Goal: Entertainment & Leisure: Consume media (video, audio)

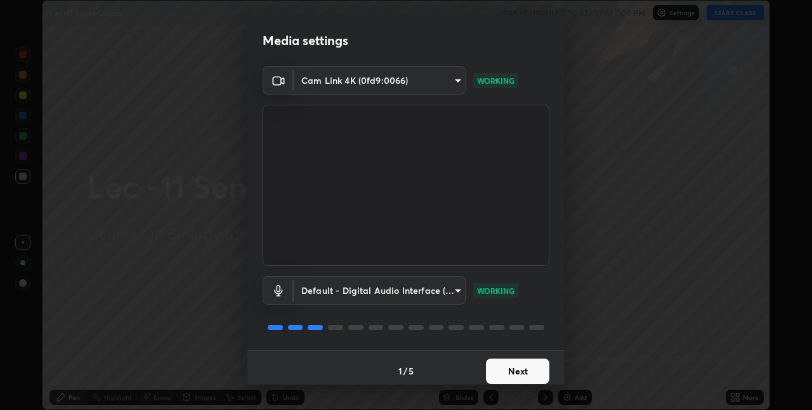
scroll to position [6, 0]
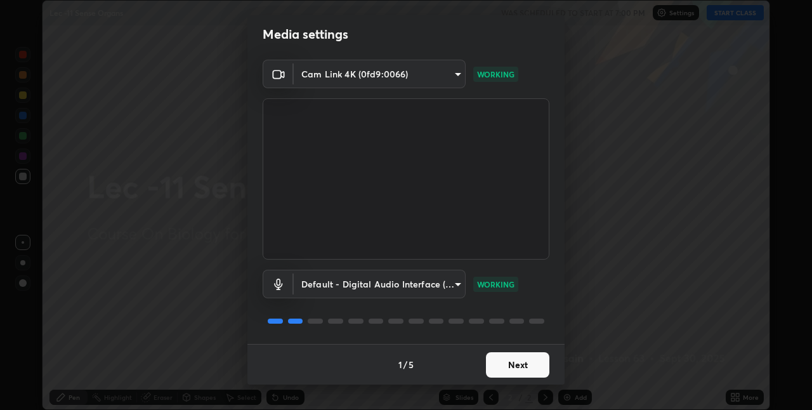
click at [519, 360] on button "Next" at bounding box center [517, 364] width 63 height 25
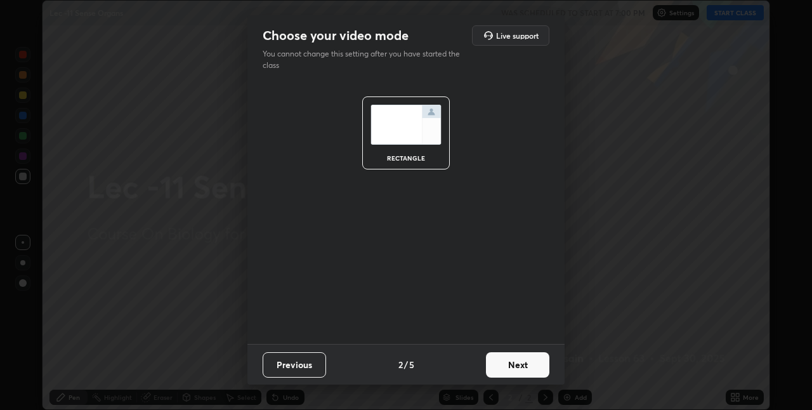
click at [529, 358] on button "Next" at bounding box center [517, 364] width 63 height 25
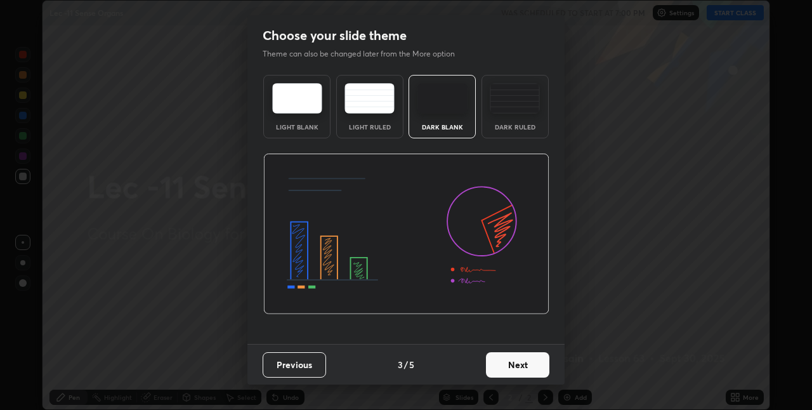
click at [532, 362] on button "Next" at bounding box center [517, 364] width 63 height 25
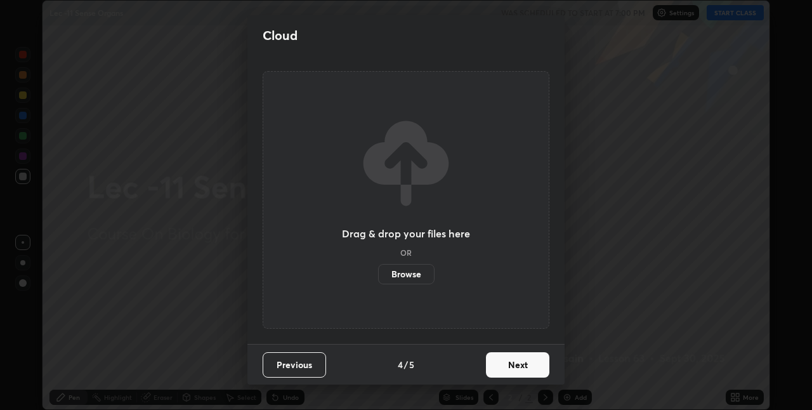
click at [536, 361] on button "Next" at bounding box center [517, 364] width 63 height 25
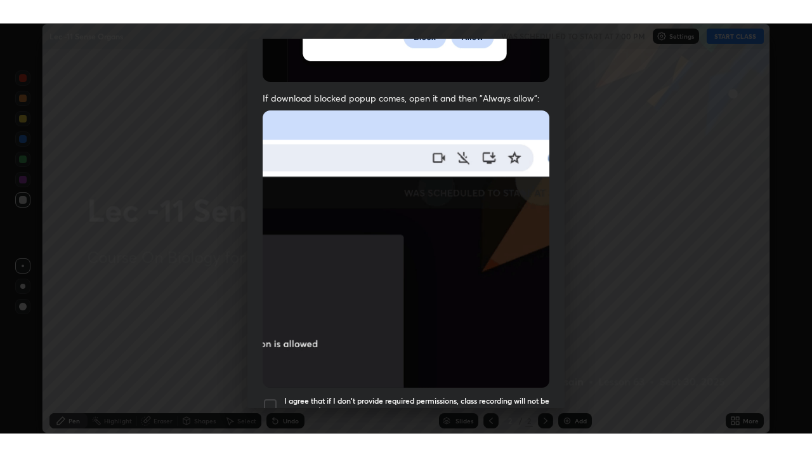
scroll to position [265, 0]
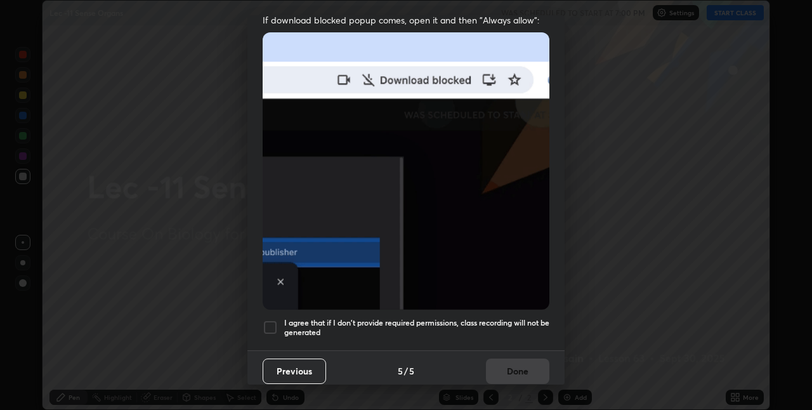
click at [279, 326] on div "I agree that if I don't provide required permissions, class recording will not …" at bounding box center [406, 327] width 287 height 15
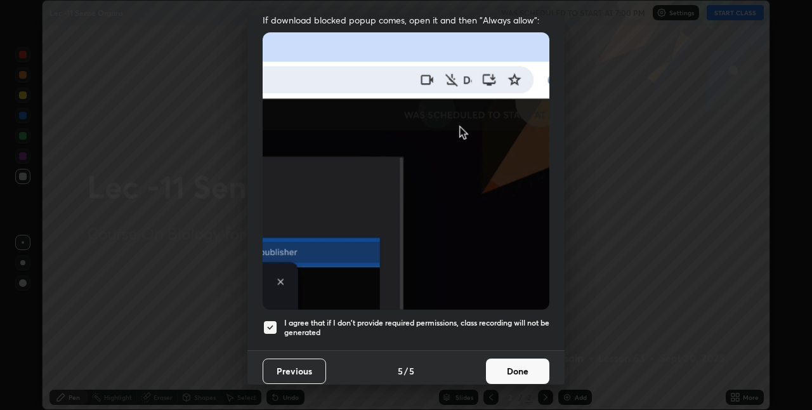
click at [518, 369] on button "Done" at bounding box center [517, 370] width 63 height 25
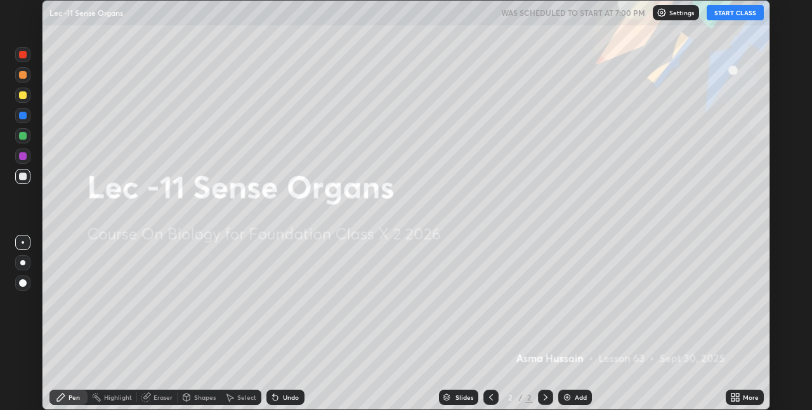
click at [722, 18] on button "START CLASS" at bounding box center [735, 12] width 57 height 15
click at [733, 397] on icon at bounding box center [735, 397] width 10 height 10
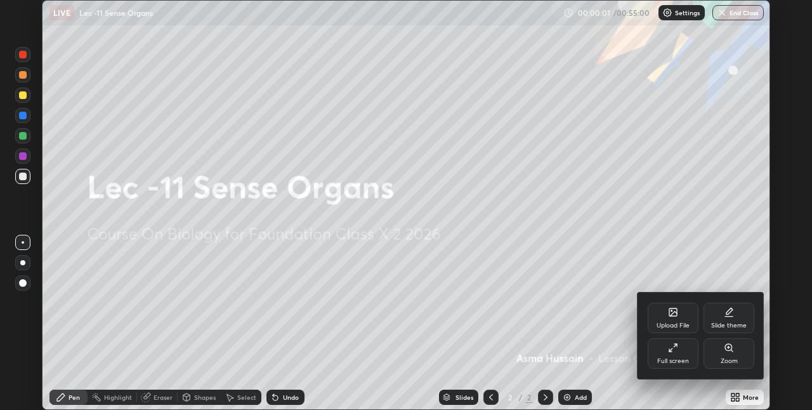
click at [680, 354] on div "Full screen" at bounding box center [673, 353] width 51 height 30
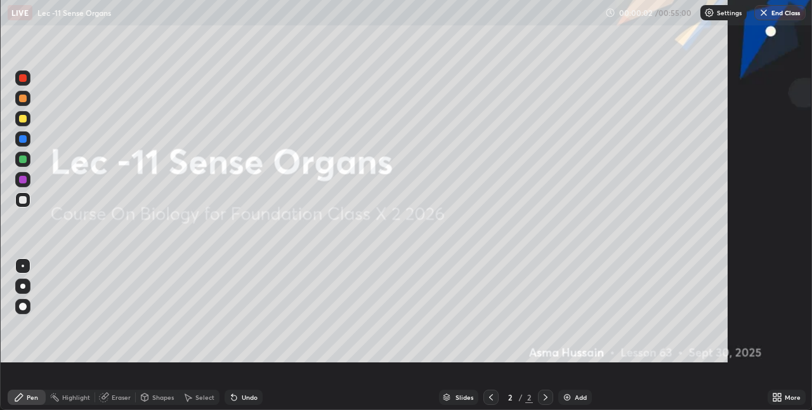
scroll to position [457, 812]
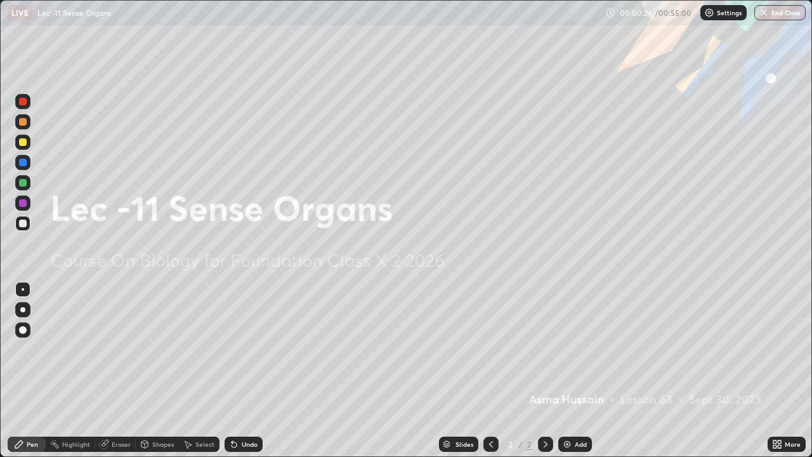
click at [572, 409] on div "Add" at bounding box center [575, 444] width 34 height 15
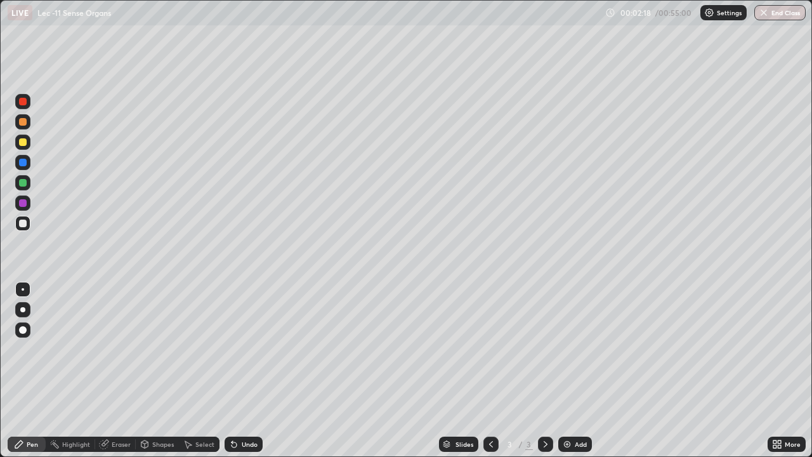
click at [244, 409] on div "Undo" at bounding box center [250, 444] width 16 height 6
click at [23, 122] on div at bounding box center [23, 122] width 8 height 8
click at [25, 328] on div at bounding box center [23, 330] width 8 height 8
click at [29, 228] on div at bounding box center [22, 223] width 15 height 15
click at [23, 289] on div at bounding box center [23, 289] width 3 height 3
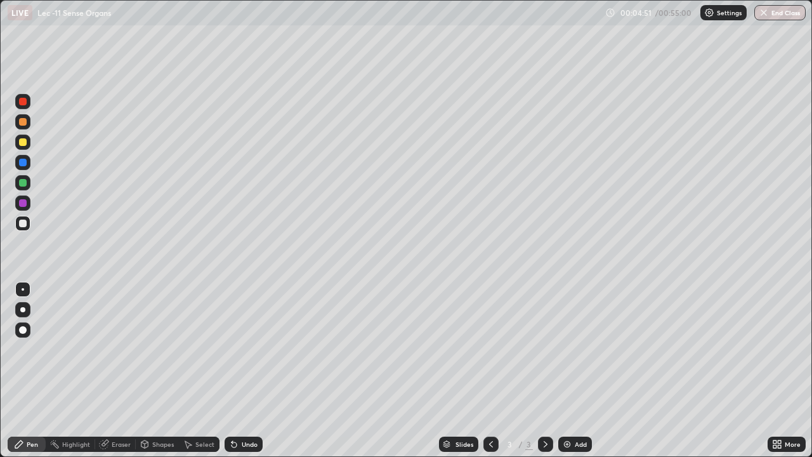
click at [253, 409] on div "Undo" at bounding box center [250, 444] width 16 height 6
click at [82, 409] on div "Highlight" at bounding box center [76, 444] width 28 height 6
click at [239, 409] on div "Undo" at bounding box center [244, 444] width 38 height 15
click at [27, 229] on div at bounding box center [22, 223] width 15 height 15
click at [32, 409] on div "Pen" at bounding box center [32, 444] width 11 height 6
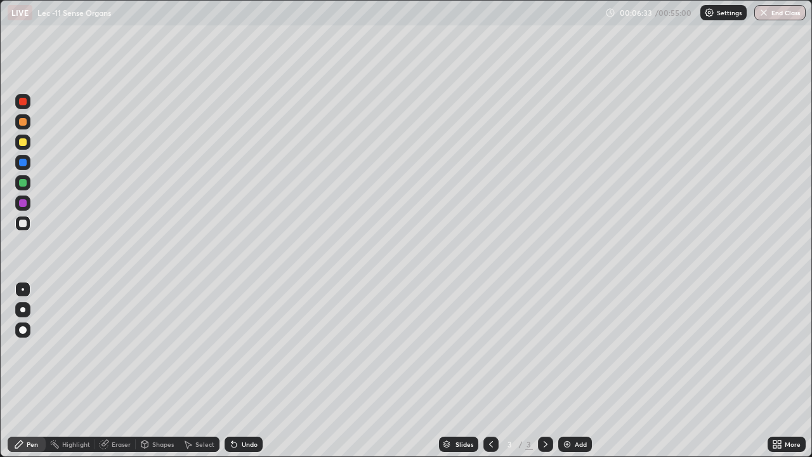
click at [23, 204] on div at bounding box center [23, 203] width 8 height 8
click at [23, 224] on div at bounding box center [23, 224] width 8 height 8
click at [81, 409] on div "Highlight" at bounding box center [76, 444] width 28 height 6
click at [249, 409] on div "Undo" at bounding box center [244, 444] width 38 height 15
click at [32, 409] on div "Pen" at bounding box center [32, 444] width 11 height 6
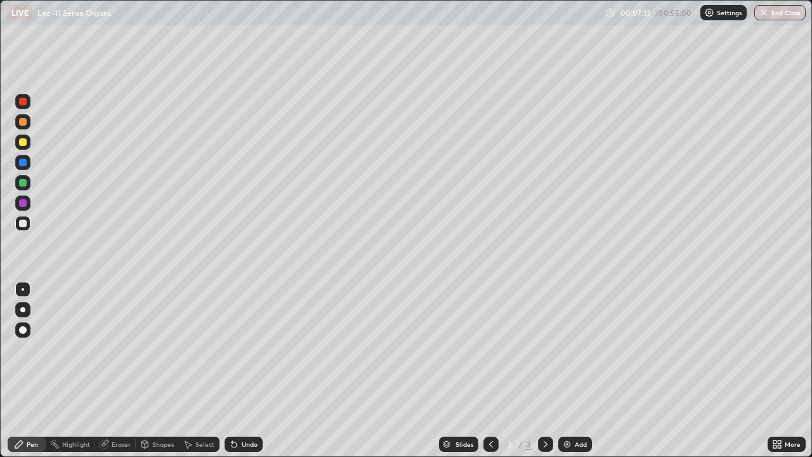
click at [241, 409] on div "Undo" at bounding box center [244, 444] width 38 height 15
click at [242, 409] on div "Undo" at bounding box center [250, 444] width 16 height 6
click at [76, 409] on div "Highlight" at bounding box center [76, 444] width 28 height 6
click at [24, 126] on div at bounding box center [22, 121] width 15 height 15
click at [77, 409] on div "Highlight" at bounding box center [76, 444] width 28 height 6
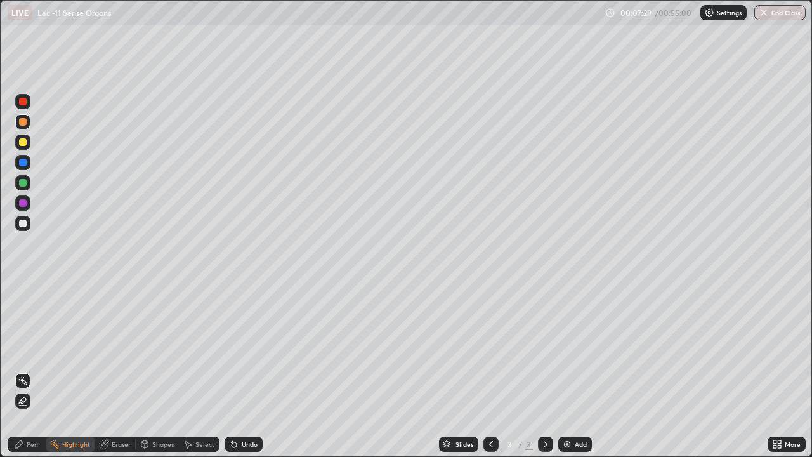
click at [22, 401] on icon at bounding box center [22, 401] width 3 height 3
click at [244, 409] on div "Undo" at bounding box center [250, 444] width 16 height 6
click at [31, 409] on div "Pen" at bounding box center [32, 444] width 11 height 6
click at [29, 226] on div at bounding box center [22, 223] width 15 height 15
click at [24, 162] on div at bounding box center [23, 163] width 8 height 8
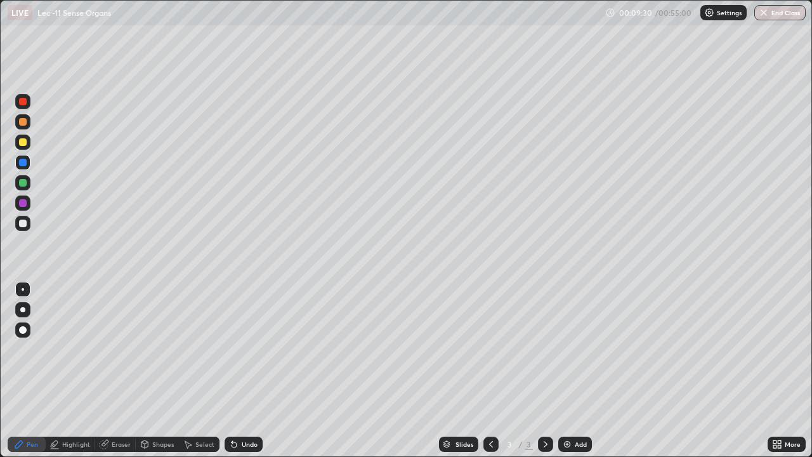
click at [23, 310] on div at bounding box center [22, 309] width 5 height 5
click at [23, 329] on div at bounding box center [23, 330] width 8 height 8
click at [244, 409] on div "Undo" at bounding box center [250, 444] width 16 height 6
click at [245, 409] on div "Undo" at bounding box center [250, 444] width 16 height 6
click at [22, 226] on div at bounding box center [23, 224] width 8 height 8
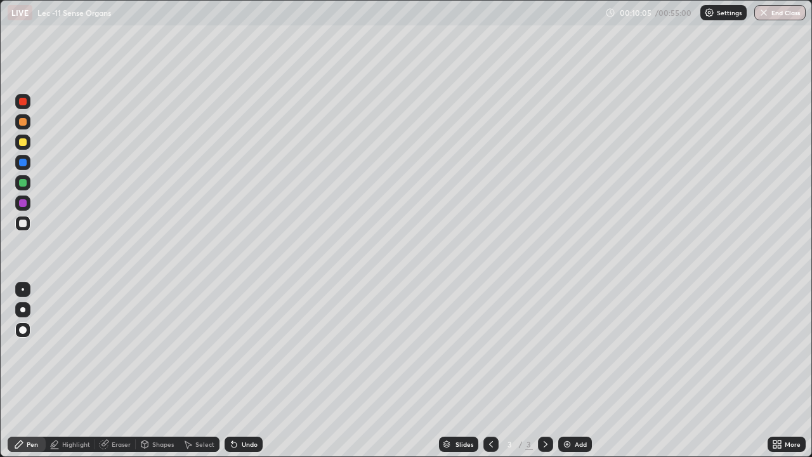
click at [23, 290] on div at bounding box center [23, 289] width 3 height 3
click at [77, 409] on div "Highlight" at bounding box center [76, 444] width 28 height 6
click at [23, 380] on icon at bounding box center [22, 380] width 1 height 1
click at [22, 204] on div at bounding box center [23, 203] width 8 height 8
click at [23, 183] on div at bounding box center [23, 183] width 8 height 8
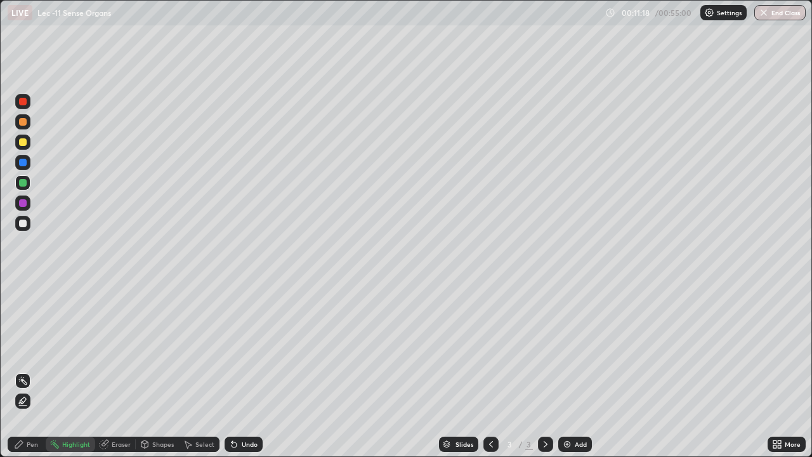
click at [242, 409] on div "Undo" at bounding box center [250, 444] width 16 height 6
click at [23, 400] on icon at bounding box center [23, 401] width 10 height 10
click at [27, 409] on div "Pen" at bounding box center [32, 444] width 11 height 6
click at [24, 230] on div at bounding box center [22, 223] width 15 height 15
click at [80, 409] on div "Highlight" at bounding box center [76, 444] width 28 height 6
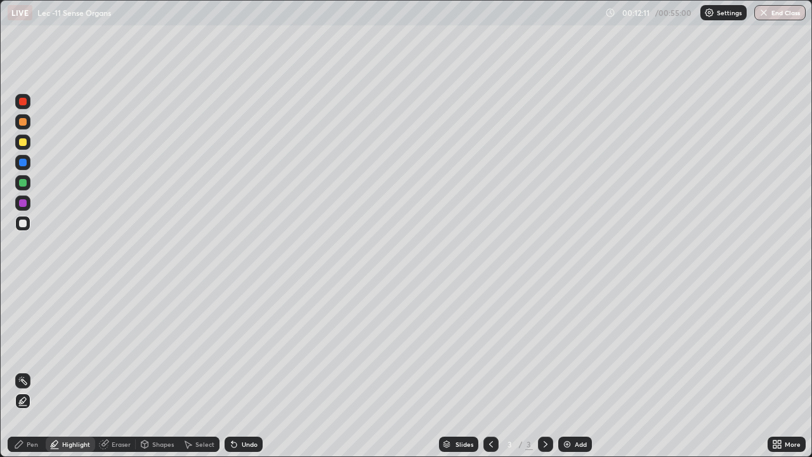
click at [24, 145] on div at bounding box center [23, 142] width 8 height 8
click at [31, 409] on div "Pen" at bounding box center [32, 444] width 11 height 6
click at [23, 289] on div at bounding box center [23, 289] width 3 height 3
click at [23, 218] on div at bounding box center [22, 223] width 15 height 15
click at [23, 145] on div at bounding box center [23, 142] width 8 height 8
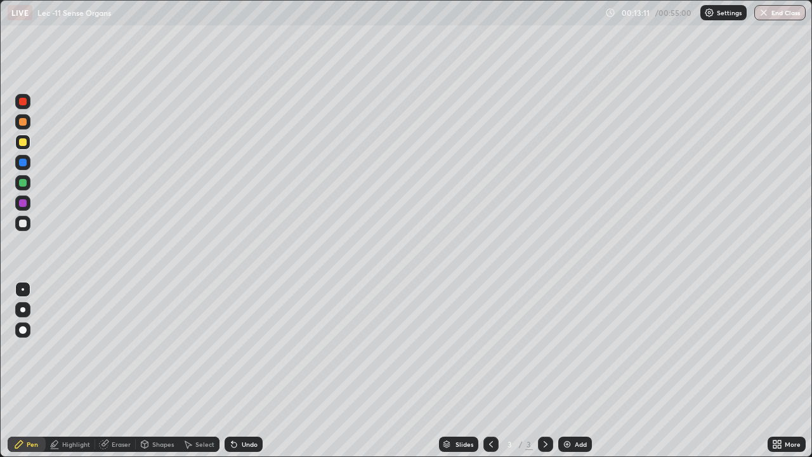
click at [25, 327] on div at bounding box center [23, 330] width 8 height 8
click at [29, 291] on div at bounding box center [22, 289] width 15 height 15
click at [23, 223] on div at bounding box center [23, 224] width 8 height 8
click at [27, 221] on div at bounding box center [22, 223] width 15 height 15
click at [23, 162] on div at bounding box center [23, 163] width 8 height 8
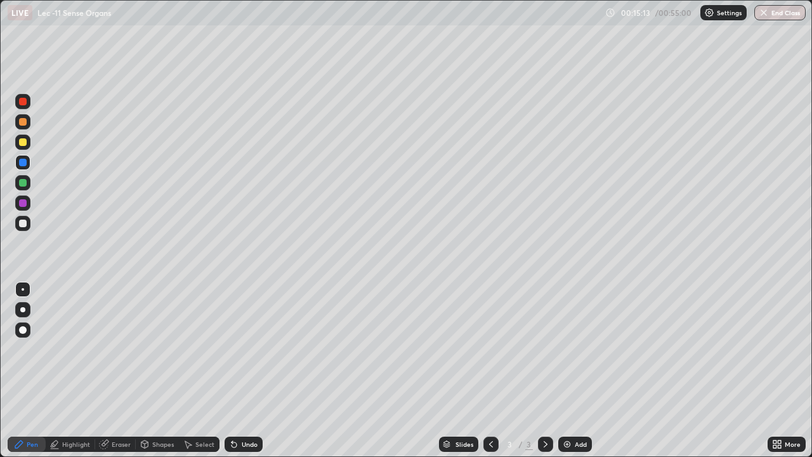
click at [17, 329] on div at bounding box center [22, 329] width 15 height 15
click at [25, 225] on div at bounding box center [23, 224] width 8 height 8
click at [23, 291] on div at bounding box center [22, 289] width 15 height 15
click at [246, 409] on div "Undo" at bounding box center [250, 444] width 16 height 6
click at [572, 409] on div "Add" at bounding box center [575, 444] width 34 height 15
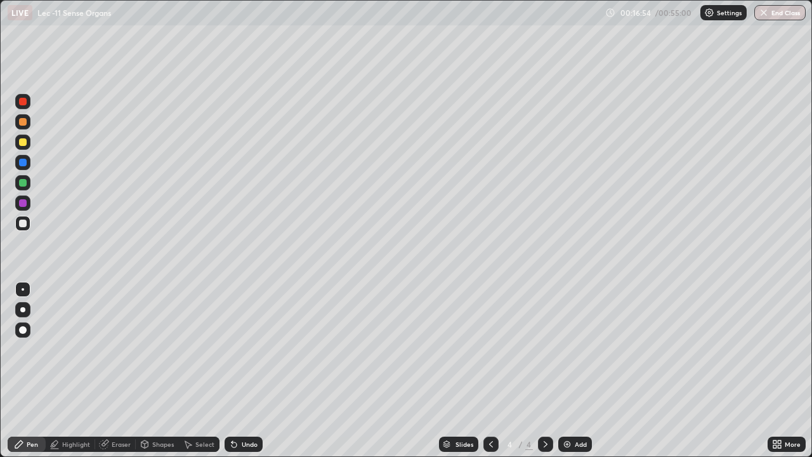
click at [253, 409] on div "Undo" at bounding box center [250, 444] width 16 height 6
click at [489, 409] on icon at bounding box center [491, 444] width 10 height 10
click at [546, 409] on icon at bounding box center [546, 444] width 10 height 10
click at [23, 205] on div at bounding box center [23, 203] width 8 height 8
click at [29, 329] on div at bounding box center [22, 329] width 15 height 15
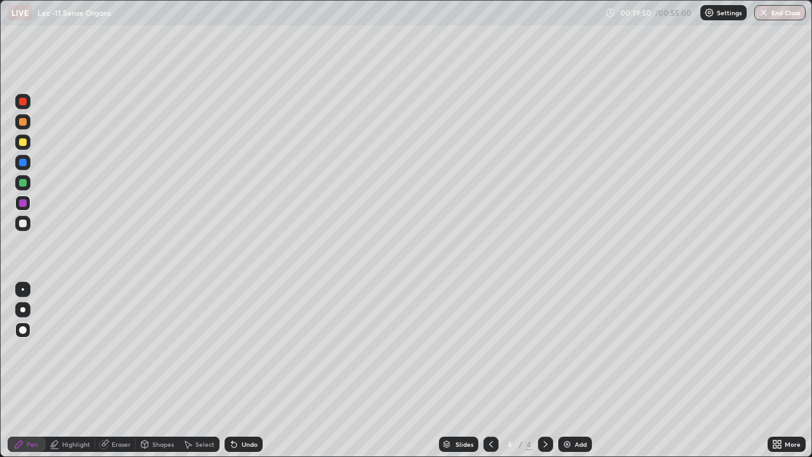
click at [23, 289] on div at bounding box center [23, 289] width 3 height 3
click at [25, 226] on div at bounding box center [23, 224] width 8 height 8
click at [29, 205] on div at bounding box center [22, 202] width 15 height 15
click at [21, 331] on div at bounding box center [23, 330] width 8 height 8
click at [26, 227] on div at bounding box center [22, 223] width 15 height 15
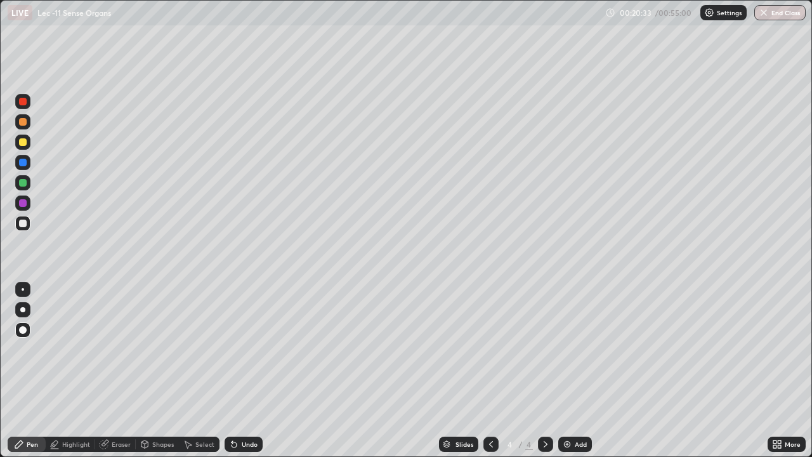
click at [192, 409] on div "Select" at bounding box center [199, 444] width 41 height 15
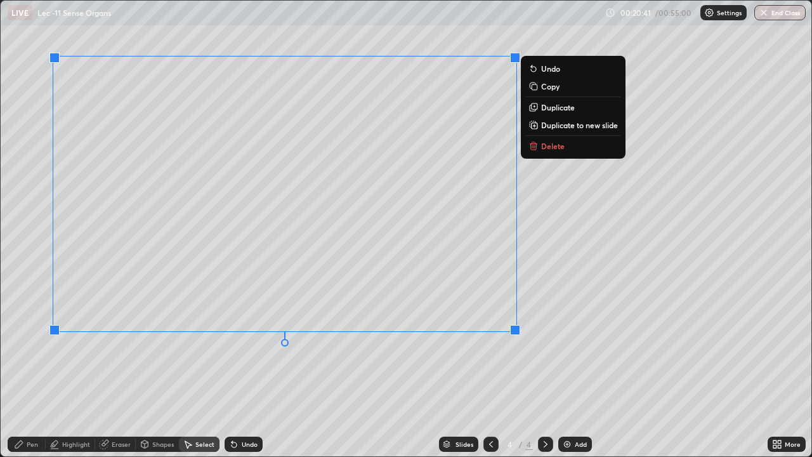
click at [34, 409] on div "Pen" at bounding box center [27, 444] width 38 height 15
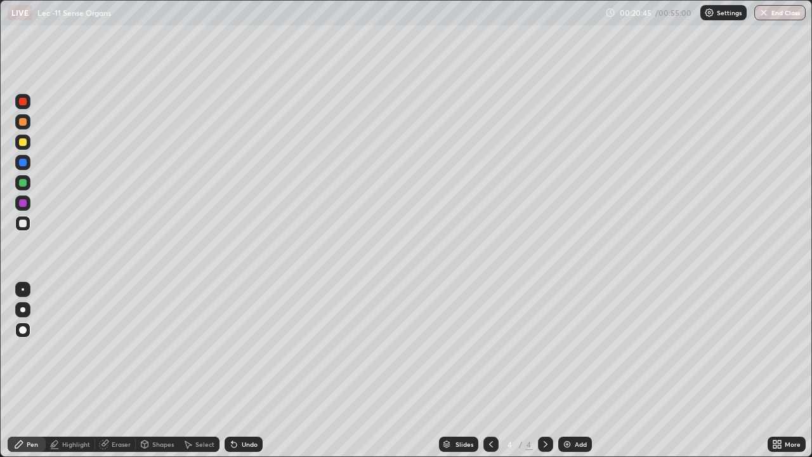
click at [22, 290] on div at bounding box center [23, 289] width 3 height 3
click at [491, 409] on div at bounding box center [490, 444] width 15 height 15
click at [548, 409] on icon at bounding box center [546, 444] width 10 height 10
click at [578, 409] on div "Add" at bounding box center [575, 444] width 34 height 15
click at [242, 409] on div "Undo" at bounding box center [250, 444] width 16 height 6
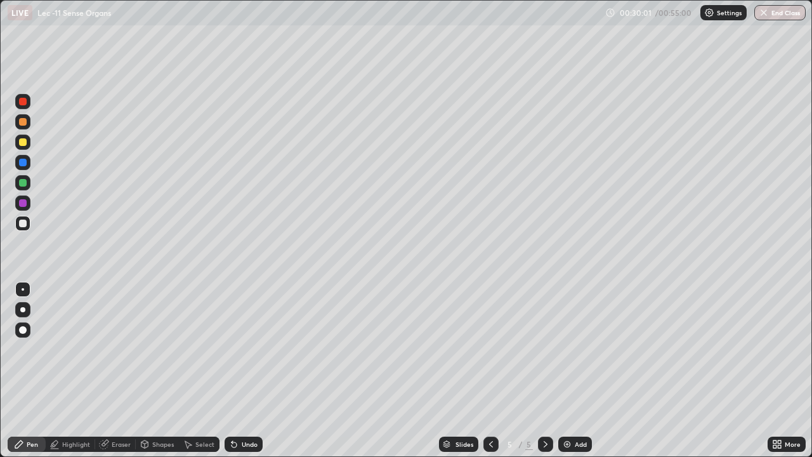
click at [242, 409] on div "Undo" at bounding box center [250, 444] width 16 height 6
click at [245, 409] on div "Undo" at bounding box center [250, 444] width 16 height 6
click at [248, 409] on div "Undo" at bounding box center [250, 444] width 16 height 6
click at [249, 409] on div "Undo" at bounding box center [250, 444] width 16 height 6
click at [570, 409] on div "Add" at bounding box center [575, 444] width 34 height 15
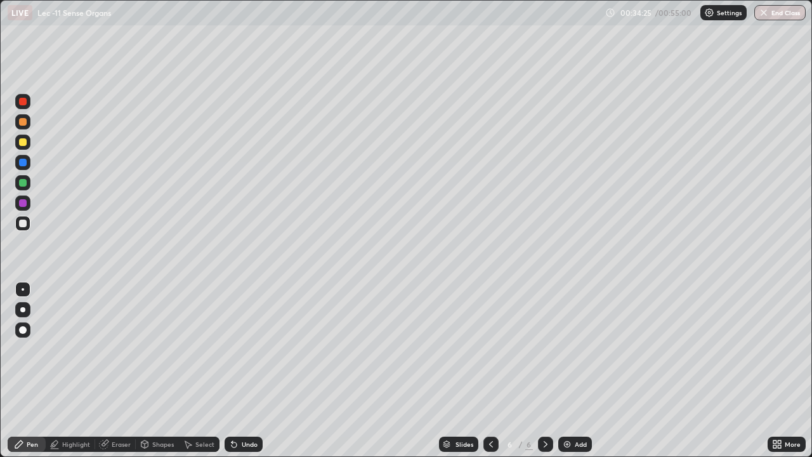
click at [158, 409] on div "Shapes" at bounding box center [163, 444] width 22 height 6
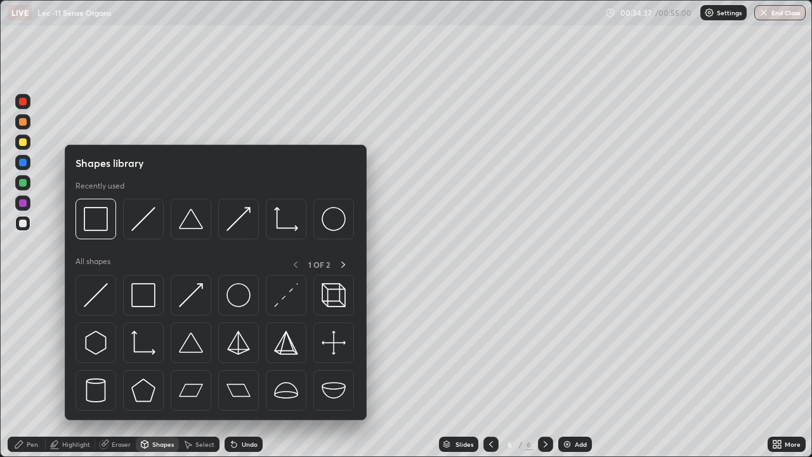
click at [287, 390] on img at bounding box center [286, 390] width 24 height 24
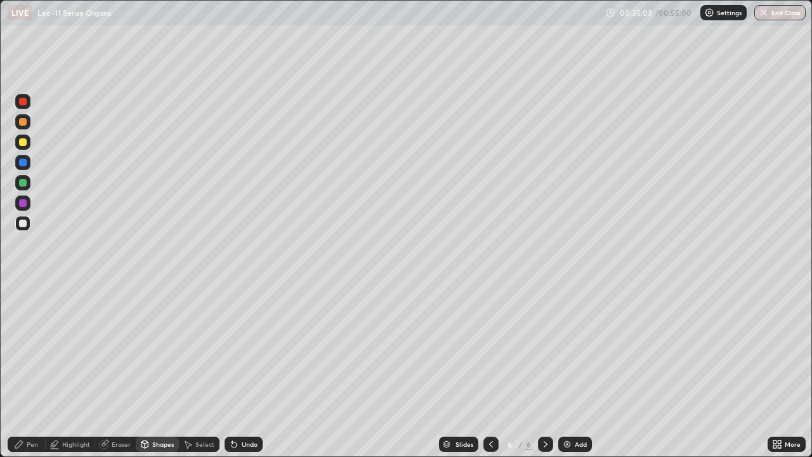
click at [195, 409] on div "Select" at bounding box center [204, 444] width 19 height 6
click at [22, 409] on icon at bounding box center [19, 444] width 10 height 10
click at [157, 409] on div "Shapes" at bounding box center [163, 444] width 22 height 6
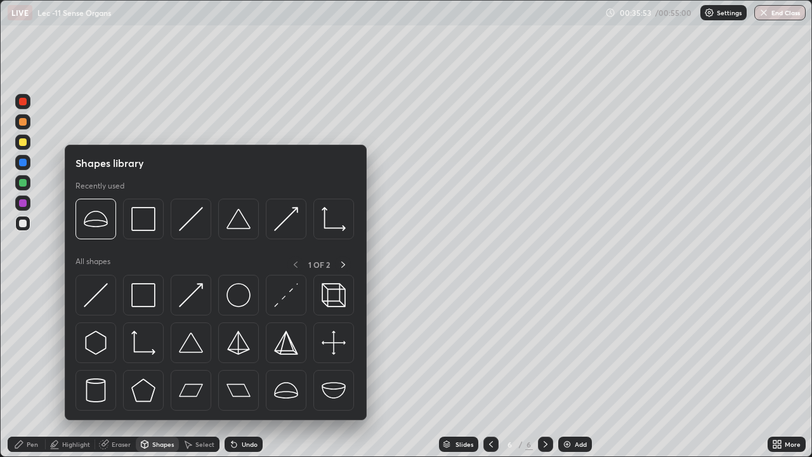
click at [289, 392] on img at bounding box center [286, 390] width 24 height 24
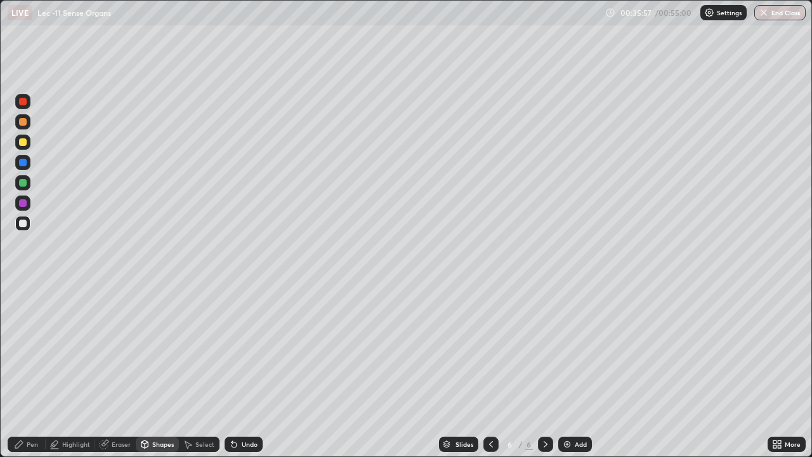
click at [207, 409] on div "Select" at bounding box center [204, 444] width 19 height 6
click at [176, 142] on div "0 ° Undo Copy Duplicate Duplicate to new slide Delete" at bounding box center [406, 229] width 811 height 456
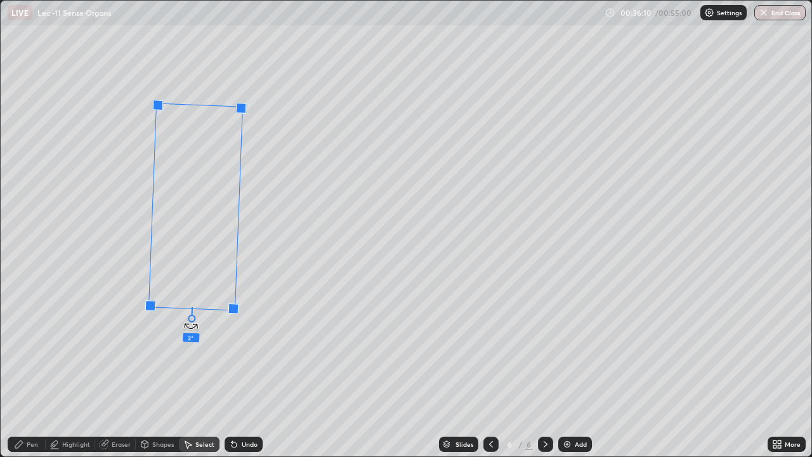
click at [187, 322] on div "2 ° Undo Copy Duplicate Duplicate to new slide Delete" at bounding box center [406, 229] width 811 height 456
click at [29, 409] on div "Pen" at bounding box center [32, 444] width 11 height 6
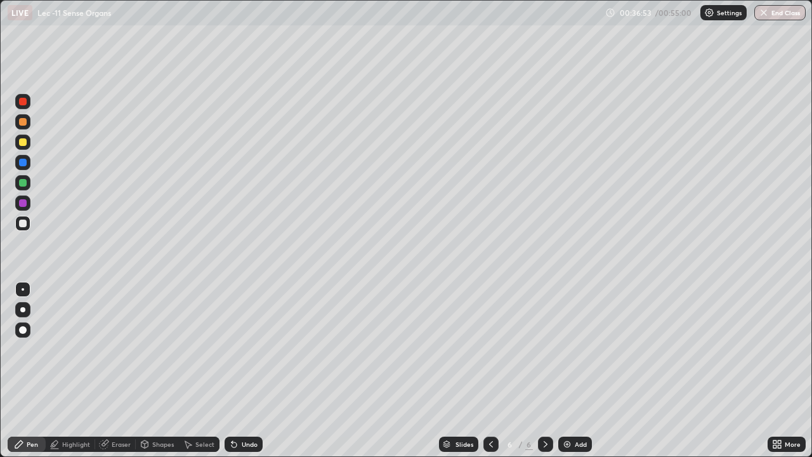
click at [232, 409] on icon at bounding box center [234, 444] width 5 height 5
click at [240, 409] on div "Undo" at bounding box center [244, 444] width 38 height 15
click at [242, 409] on div "Undo" at bounding box center [250, 444] width 16 height 6
click at [249, 409] on div "Undo" at bounding box center [244, 444] width 38 height 15
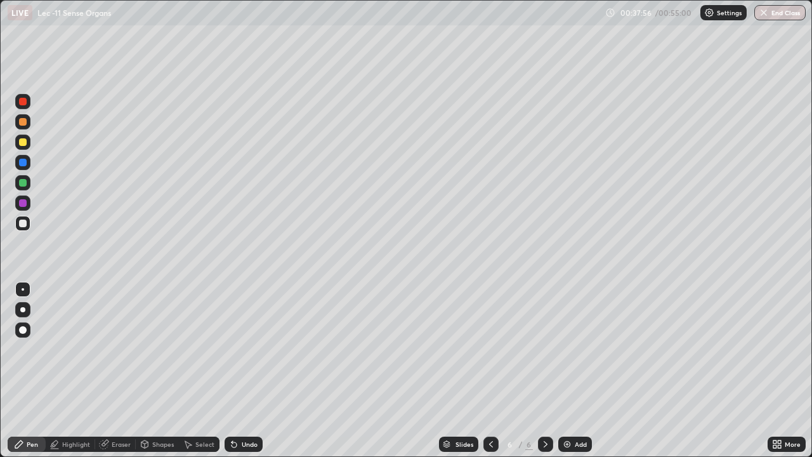
click at [546, 409] on icon at bounding box center [546, 444] width 10 height 10
click at [569, 409] on img at bounding box center [567, 444] width 10 height 10
click at [487, 409] on div at bounding box center [490, 444] width 15 height 15
click at [490, 409] on icon at bounding box center [491, 444] width 10 height 10
click at [251, 409] on div "Undo" at bounding box center [244, 444] width 38 height 15
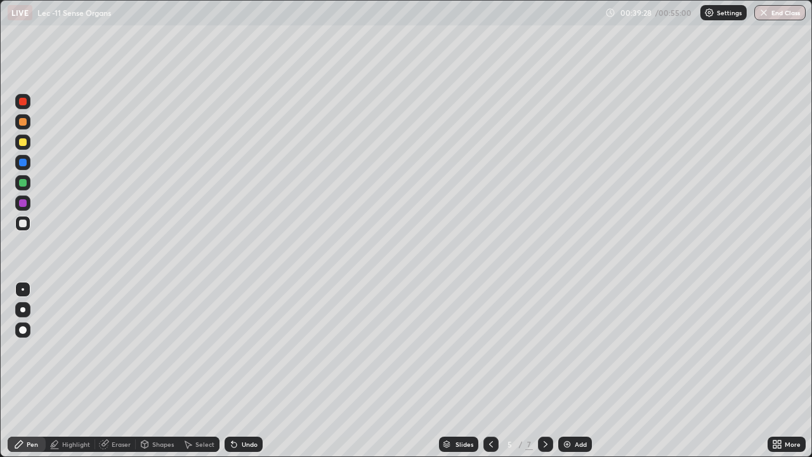
click at [662, 409] on div "Slides 5 / 7 Add" at bounding box center [515, 443] width 505 height 25
click at [754, 409] on div "Slides 5 / 7 Add" at bounding box center [515, 443] width 505 height 25
click at [547, 409] on icon at bounding box center [546, 444] width 10 height 10
click at [235, 409] on icon at bounding box center [234, 444] width 10 height 10
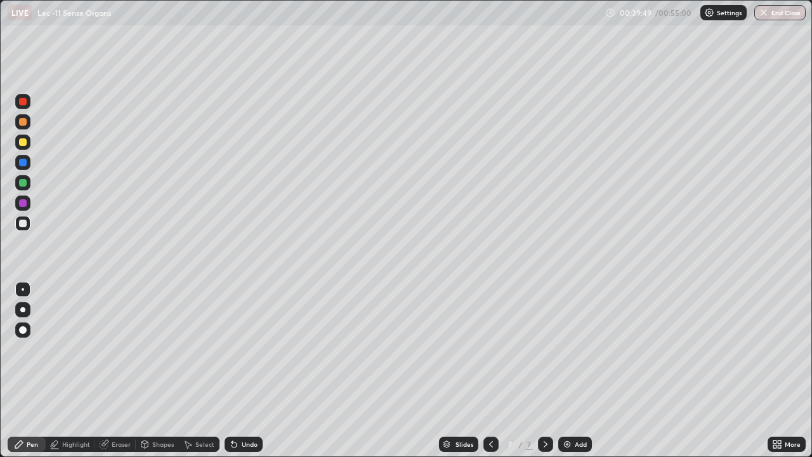
click at [235, 409] on icon at bounding box center [234, 444] width 10 height 10
click at [239, 409] on div "Undo" at bounding box center [244, 444] width 38 height 15
click at [483, 409] on div at bounding box center [490, 444] width 15 height 15
click at [491, 409] on icon at bounding box center [491, 444] width 10 height 10
click at [544, 409] on icon at bounding box center [546, 444] width 10 height 10
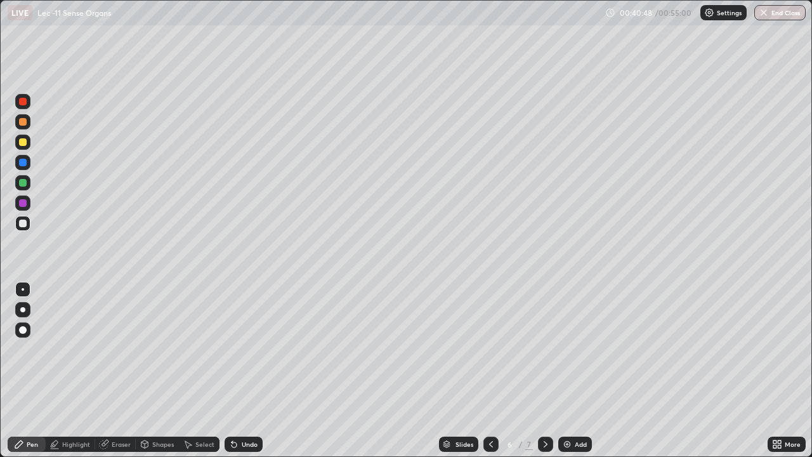
click at [544, 409] on icon at bounding box center [546, 444] width 10 height 10
click at [233, 409] on div "Undo" at bounding box center [241, 443] width 43 height 25
click at [236, 409] on icon at bounding box center [234, 444] width 10 height 10
click at [238, 409] on div "Undo" at bounding box center [244, 444] width 38 height 15
click at [237, 409] on div "Undo" at bounding box center [244, 444] width 38 height 15
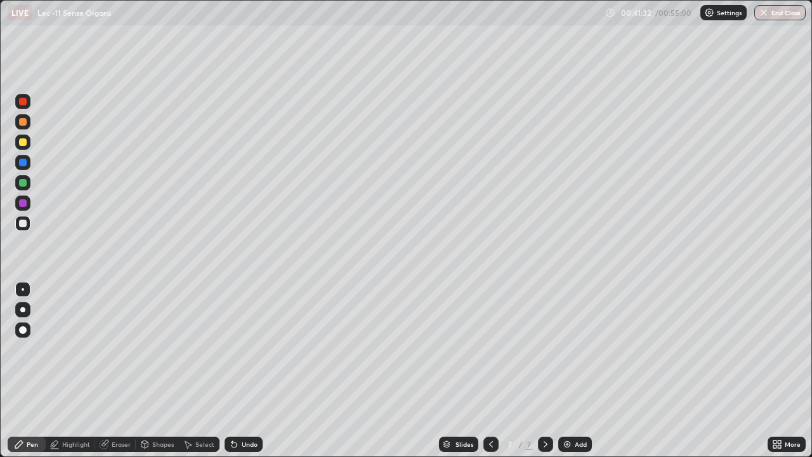
click at [247, 409] on div "Undo" at bounding box center [250, 444] width 16 height 6
click at [249, 409] on div "Undo" at bounding box center [250, 444] width 16 height 6
click at [490, 409] on icon at bounding box center [491, 444] width 10 height 10
click at [490, 409] on div at bounding box center [490, 443] width 15 height 25
click at [544, 409] on icon at bounding box center [546, 444] width 4 height 6
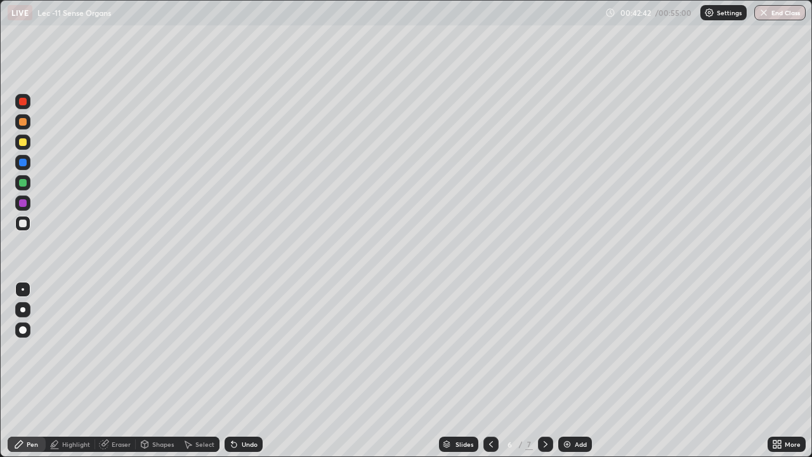
click at [544, 409] on icon at bounding box center [546, 444] width 10 height 10
click at [542, 409] on icon at bounding box center [546, 444] width 10 height 10
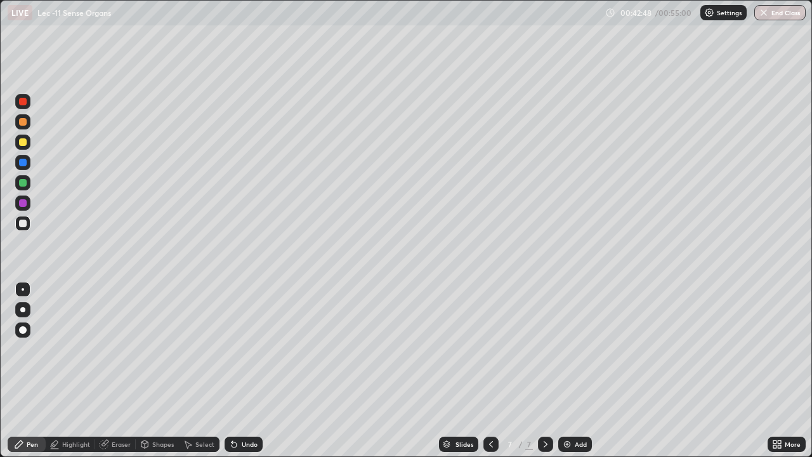
click at [544, 409] on icon at bounding box center [546, 444] width 10 height 10
click at [545, 409] on icon at bounding box center [546, 444] width 10 height 10
click at [573, 409] on div "Add" at bounding box center [575, 444] width 34 height 15
click at [161, 409] on div "Shapes" at bounding box center [163, 444] width 22 height 6
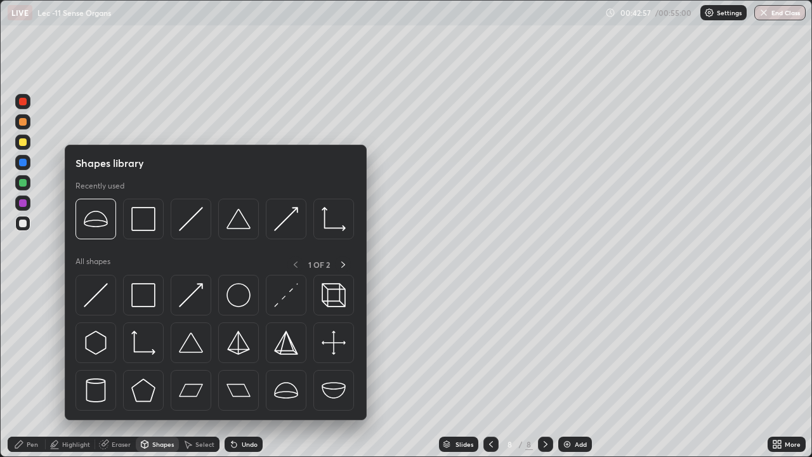
click at [282, 390] on img at bounding box center [286, 390] width 24 height 24
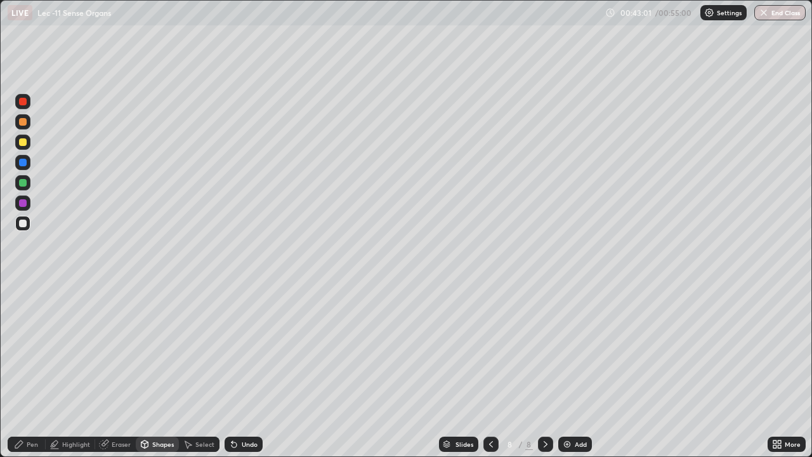
click at [187, 409] on icon at bounding box center [188, 445] width 7 height 8
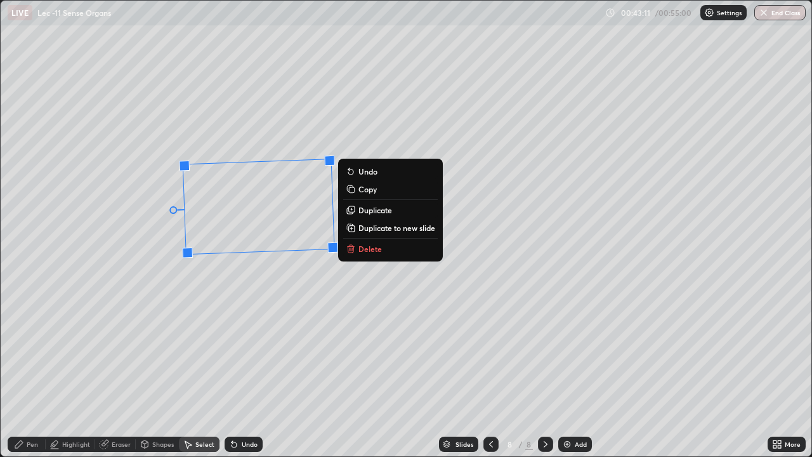
click at [39, 409] on div "Pen" at bounding box center [27, 444] width 38 height 15
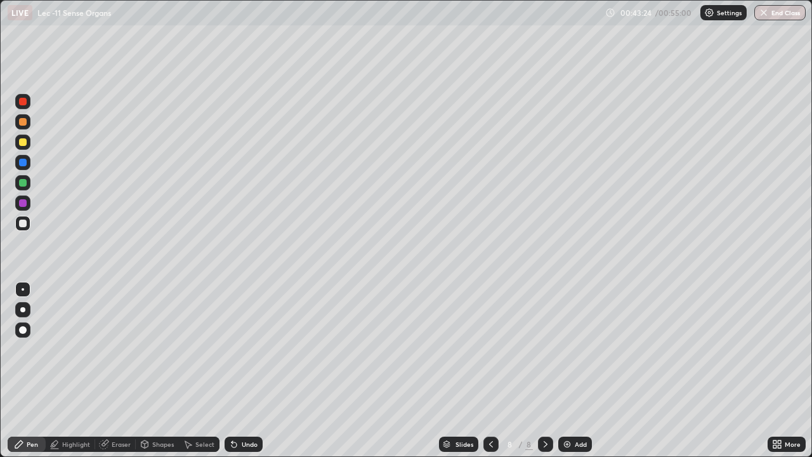
click at [117, 409] on div "Eraser" at bounding box center [121, 444] width 19 height 6
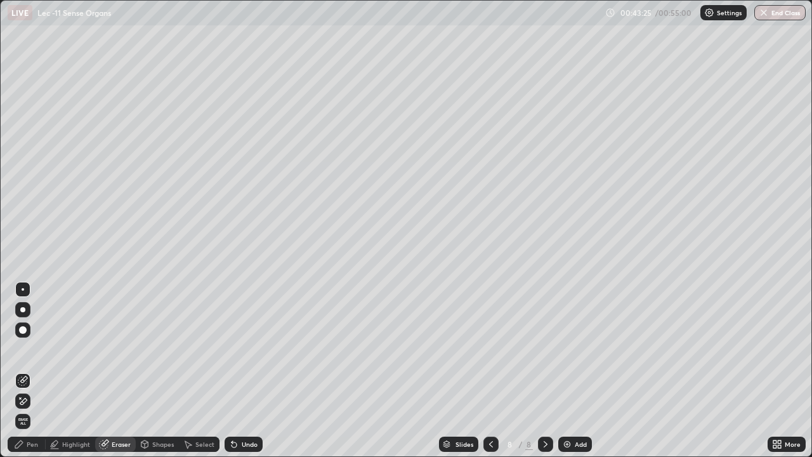
click at [118, 409] on div "Eraser" at bounding box center [121, 444] width 19 height 6
click at [115, 409] on div "Eraser" at bounding box center [121, 444] width 19 height 6
click at [34, 409] on div "Pen" at bounding box center [27, 444] width 38 height 15
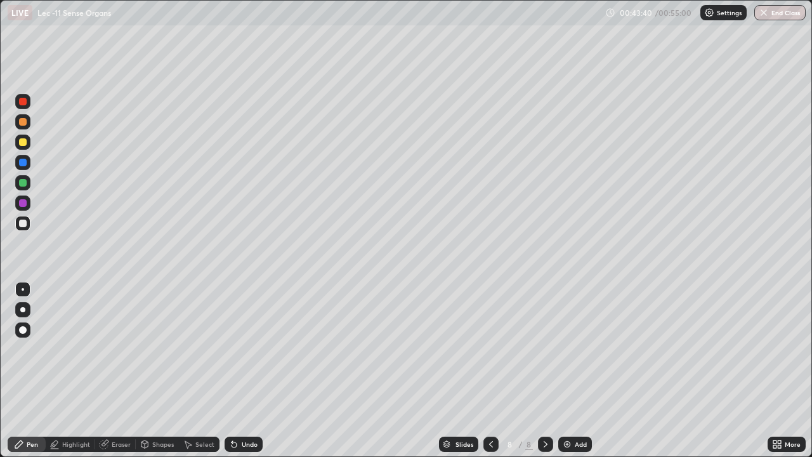
click at [242, 409] on div "Undo" at bounding box center [250, 444] width 16 height 6
click at [245, 409] on div "Undo" at bounding box center [244, 444] width 38 height 15
click at [247, 409] on div "Undo" at bounding box center [244, 444] width 38 height 15
click at [162, 409] on div "Shapes" at bounding box center [163, 444] width 22 height 6
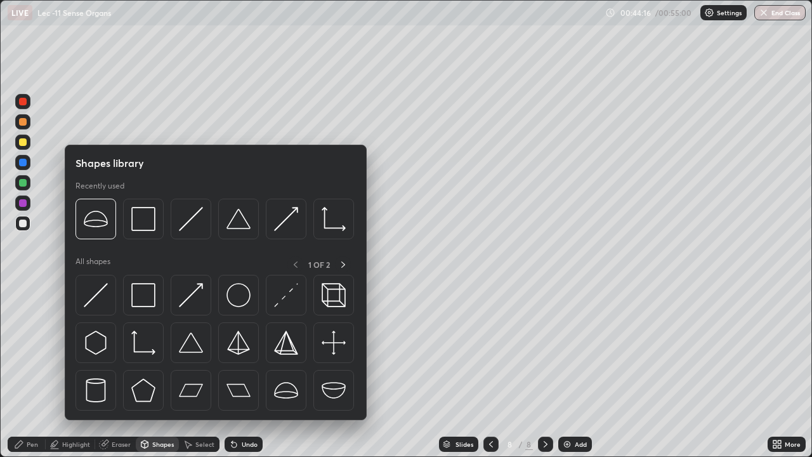
click at [332, 395] on img at bounding box center [334, 390] width 24 height 24
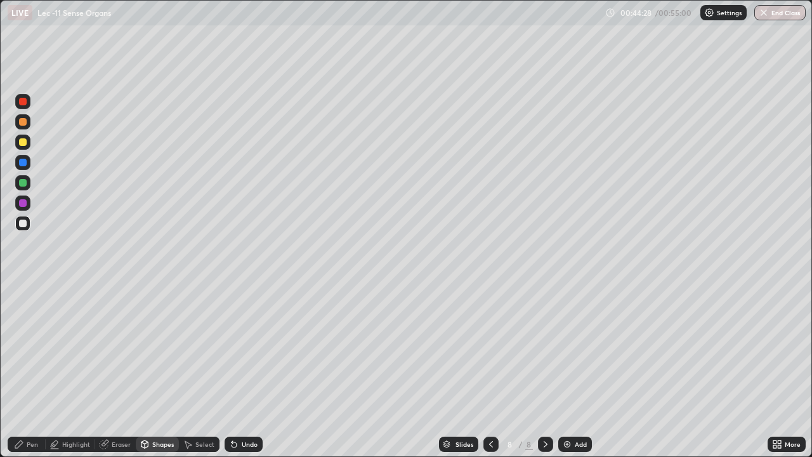
click at [199, 409] on div "Select" at bounding box center [204, 444] width 19 height 6
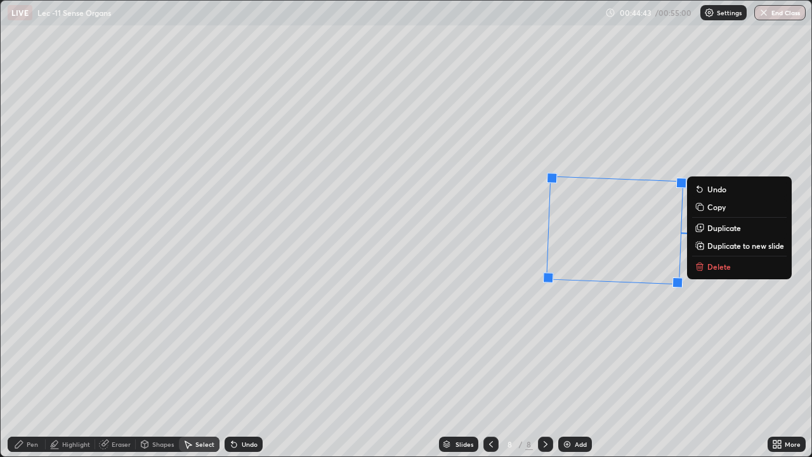
click at [35, 409] on div "Pen" at bounding box center [32, 444] width 11 height 6
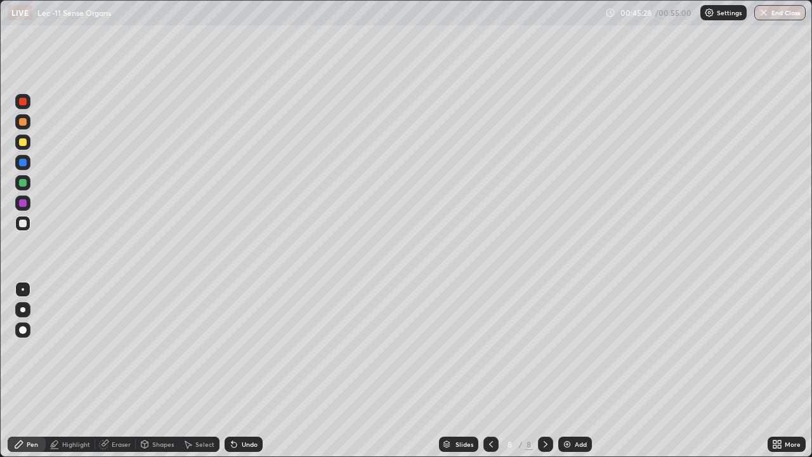
click at [488, 409] on icon at bounding box center [491, 444] width 10 height 10
click at [490, 409] on icon at bounding box center [491, 444] width 10 height 10
click at [539, 409] on div at bounding box center [545, 443] width 15 height 25
click at [542, 409] on icon at bounding box center [546, 444] width 10 height 10
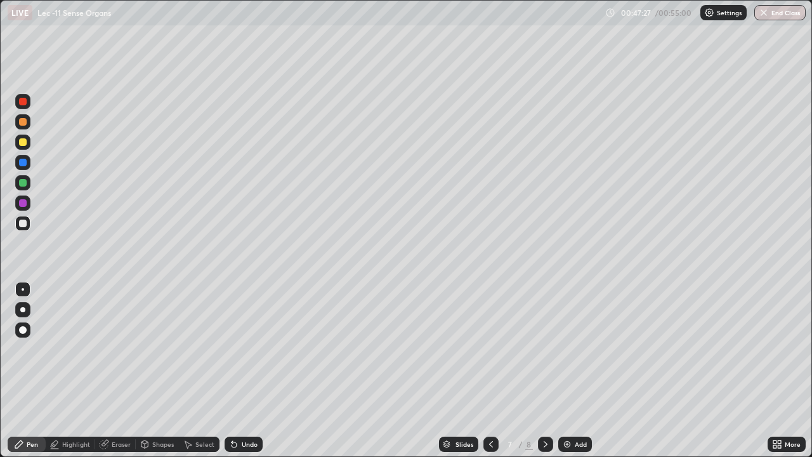
click at [549, 409] on icon at bounding box center [546, 444] width 10 height 10
click at [485, 409] on div at bounding box center [490, 444] width 15 height 15
click at [541, 409] on icon at bounding box center [546, 444] width 10 height 10
click at [565, 409] on img at bounding box center [567, 444] width 10 height 10
click at [584, 409] on div "Add" at bounding box center [575, 444] width 34 height 15
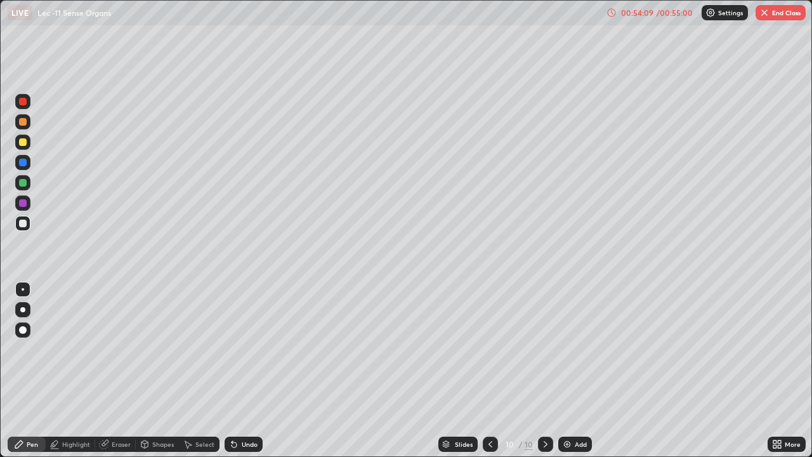
click at [27, 162] on div at bounding box center [22, 162] width 15 height 15
click at [236, 409] on icon at bounding box center [234, 444] width 10 height 10
click at [232, 409] on icon at bounding box center [234, 444] width 5 height 5
click at [23, 185] on div at bounding box center [23, 183] width 8 height 8
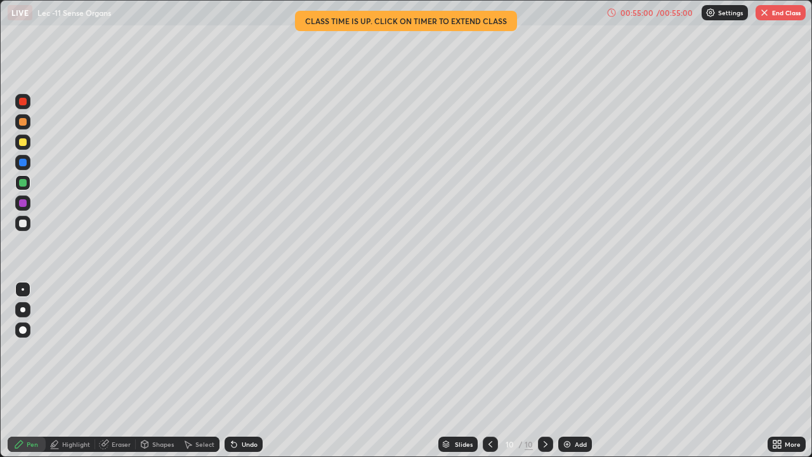
click at [109, 409] on div "Eraser" at bounding box center [115, 444] width 41 height 15
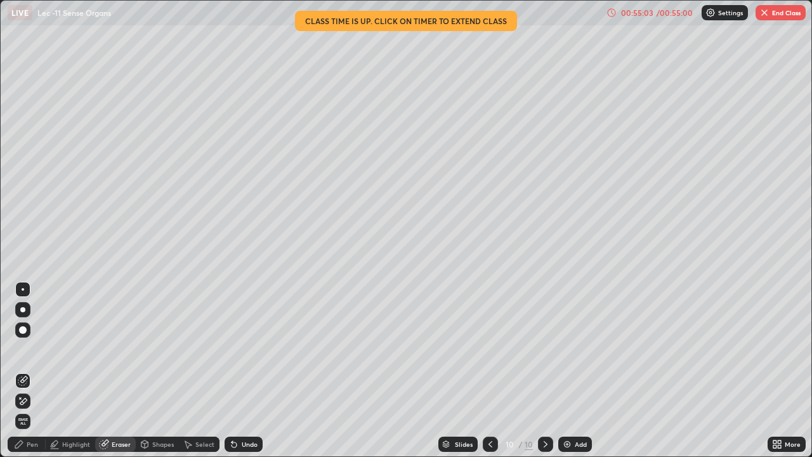
click at [32, 409] on div "Pen" at bounding box center [32, 444] width 11 height 6
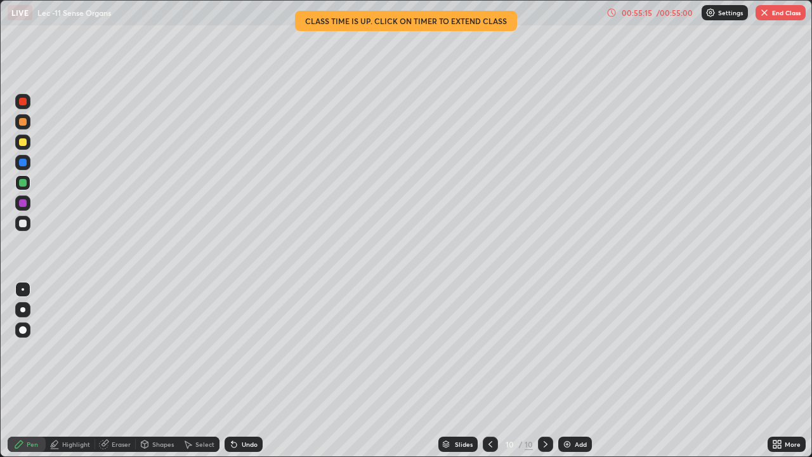
click at [239, 409] on div "Undo" at bounding box center [244, 444] width 38 height 15
click at [236, 409] on icon at bounding box center [234, 444] width 10 height 10
click at [197, 409] on div "Select" at bounding box center [204, 444] width 19 height 6
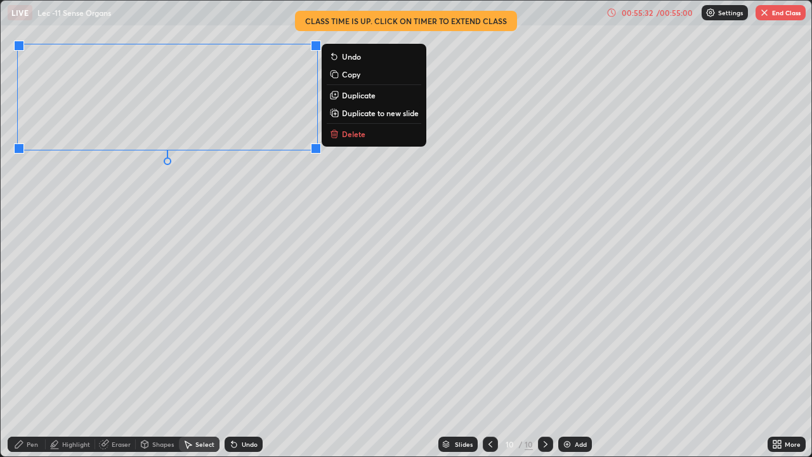
click at [22, 409] on icon at bounding box center [19, 444] width 8 height 8
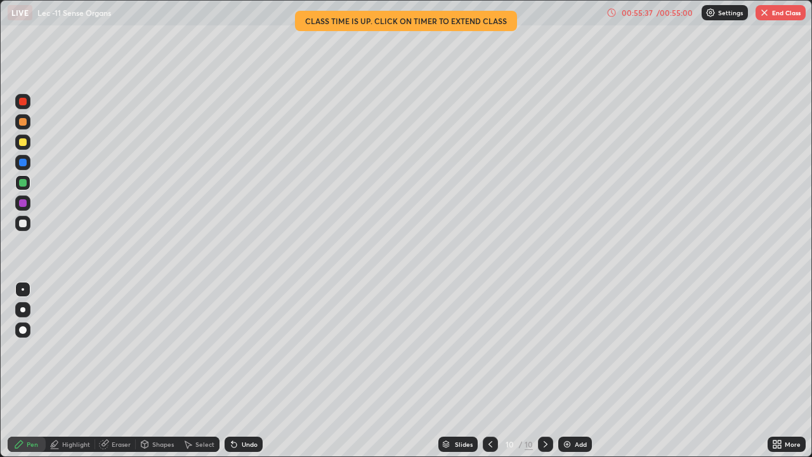
click at [23, 161] on div at bounding box center [23, 163] width 8 height 8
click at [20, 186] on div at bounding box center [23, 183] width 8 height 8
click at [232, 409] on icon at bounding box center [234, 444] width 5 height 5
click at [23, 164] on div at bounding box center [23, 163] width 8 height 8
click at [25, 165] on div at bounding box center [23, 163] width 8 height 8
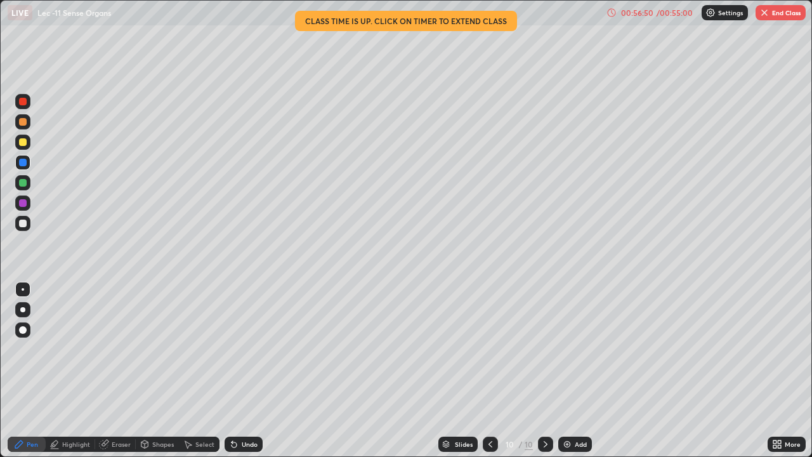
click at [22, 181] on div at bounding box center [23, 183] width 8 height 8
click at [108, 409] on icon at bounding box center [104, 444] width 10 height 10
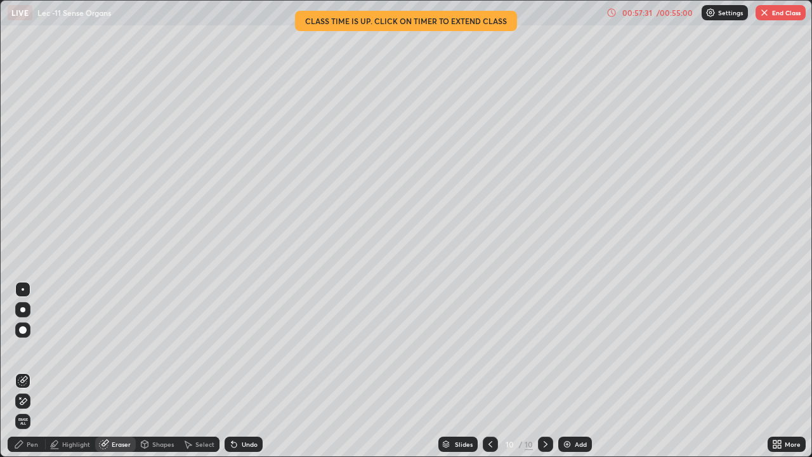
click at [27, 409] on div "Pen" at bounding box center [27, 444] width 38 height 15
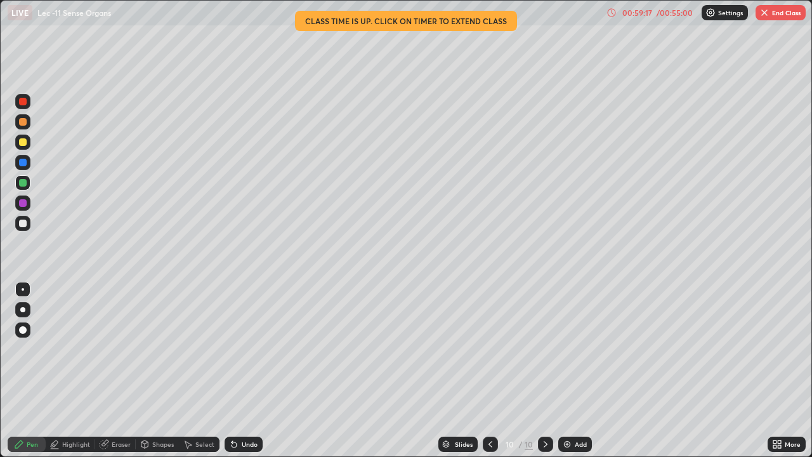
click at [113, 409] on div "Eraser" at bounding box center [121, 444] width 19 height 6
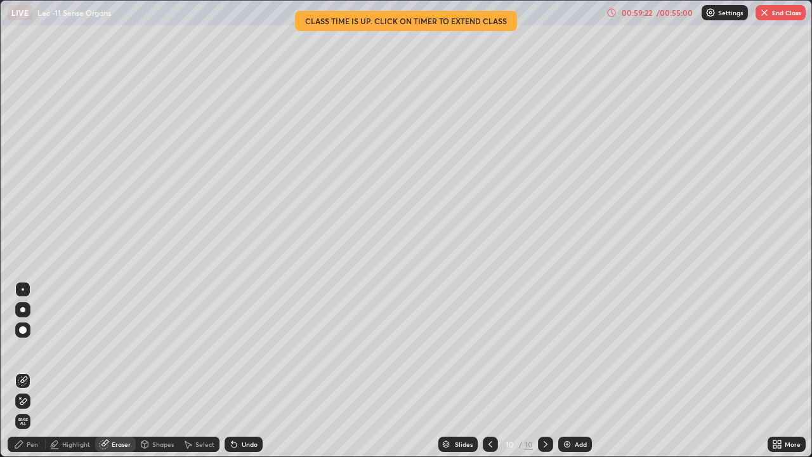
click at [29, 409] on div "Pen" at bounding box center [32, 444] width 11 height 6
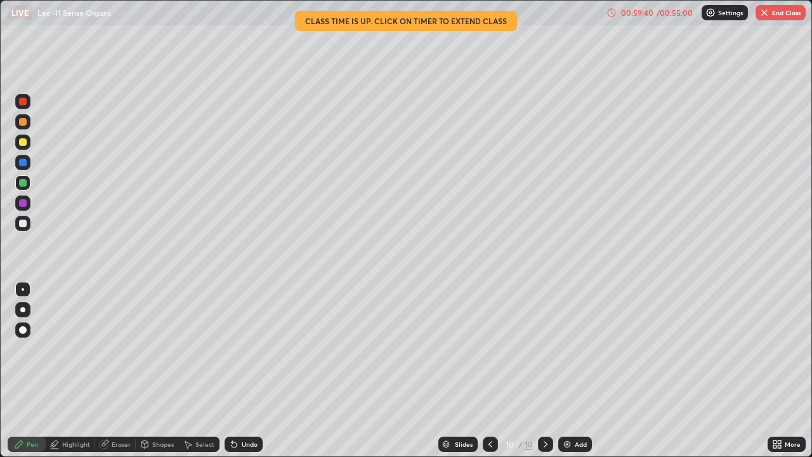
click at [241, 409] on div "Undo" at bounding box center [244, 444] width 38 height 15
click at [763, 13] on img "button" at bounding box center [764, 13] width 10 height 10
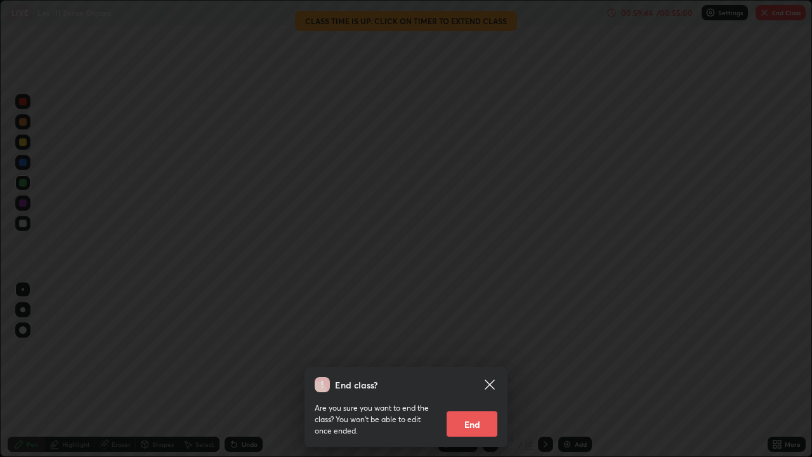
click at [480, 409] on button "End" at bounding box center [472, 423] width 51 height 25
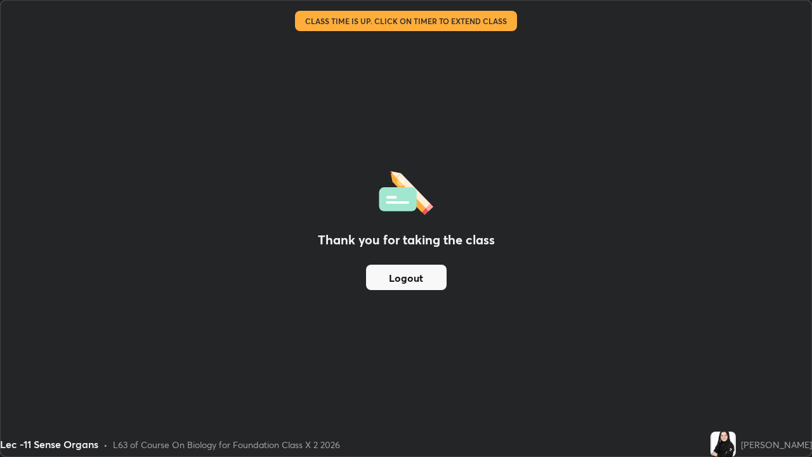
click at [393, 278] on button "Logout" at bounding box center [406, 277] width 81 height 25
click at [395, 279] on button "Logout" at bounding box center [406, 277] width 81 height 25
click at [397, 280] on button "Logout" at bounding box center [406, 277] width 81 height 25
click at [330, 298] on div "Thank you for taking the class Logout" at bounding box center [406, 229] width 811 height 456
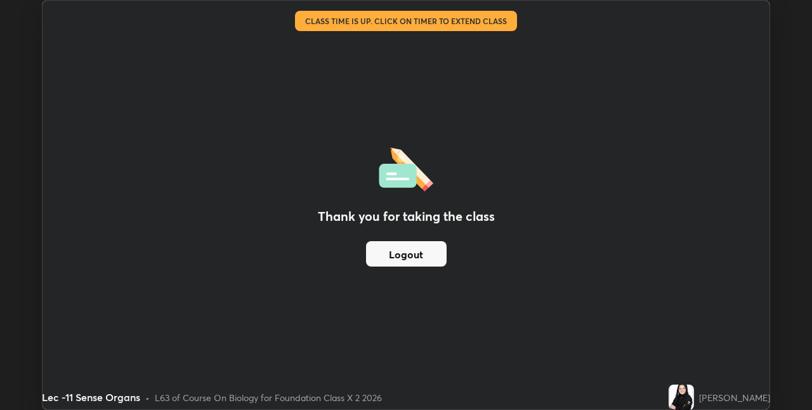
scroll to position [63039, 62637]
